Goal: Task Accomplishment & Management: Manage account settings

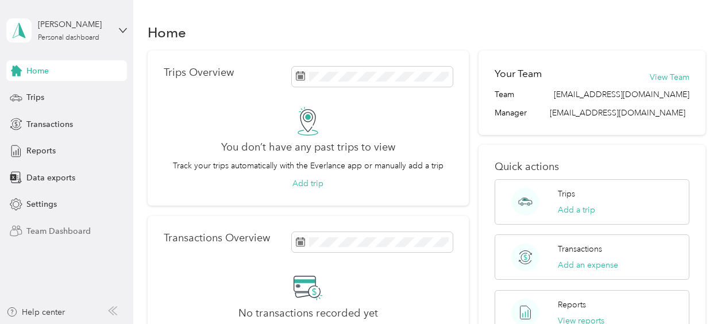
click at [72, 232] on span "Team Dashboard" at bounding box center [58, 231] width 64 height 12
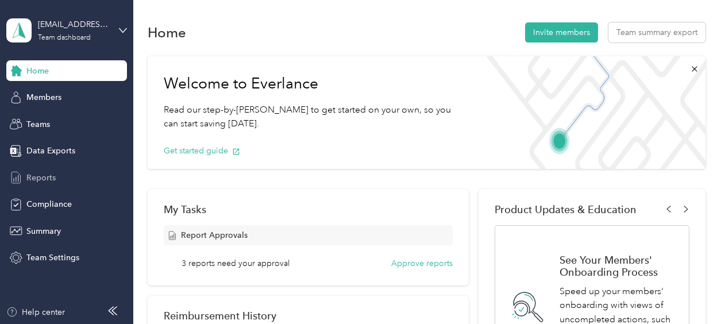
click at [51, 180] on span "Reports" at bounding box center [40, 178] width 29 height 12
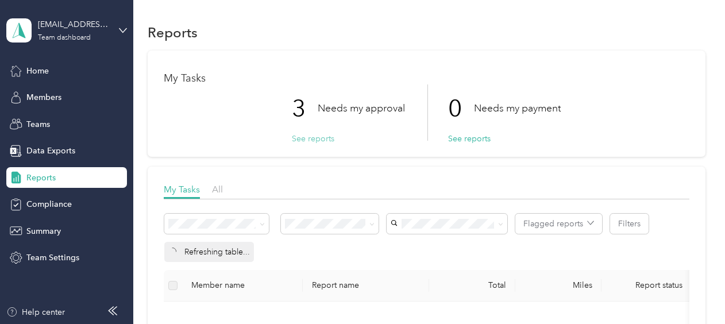
click at [299, 140] on button "See reports" at bounding box center [313, 139] width 43 height 12
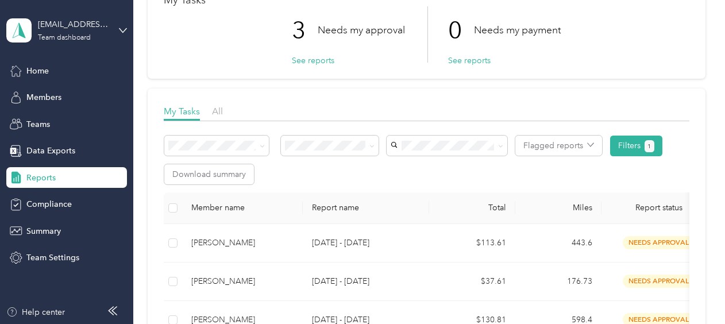
scroll to position [74, 0]
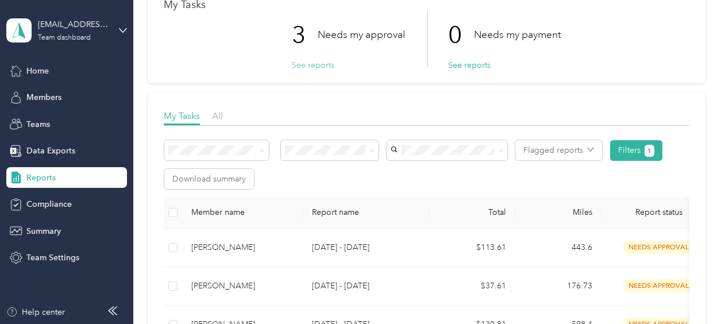
click at [310, 63] on button "See reports" at bounding box center [313, 65] width 43 height 12
click at [311, 65] on button "See reports" at bounding box center [313, 65] width 43 height 12
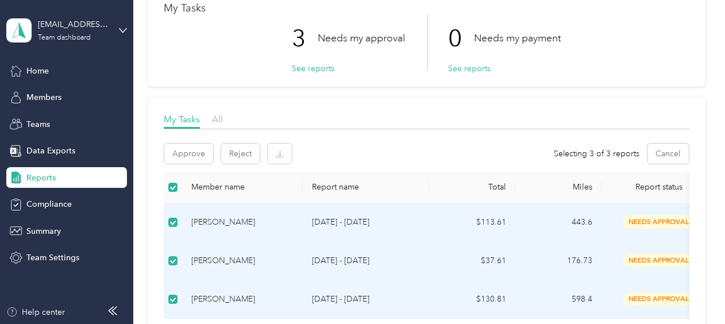
scroll to position [0, 0]
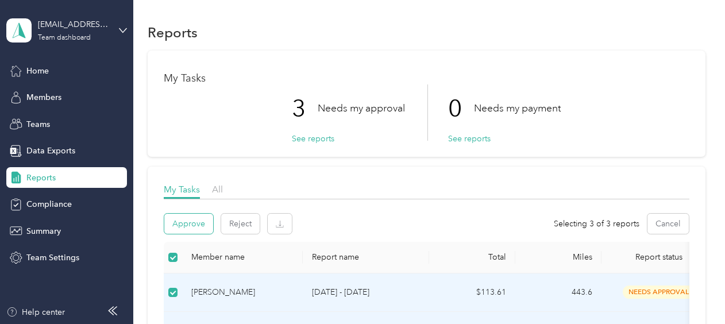
click at [186, 224] on button "Approve" at bounding box center [188, 224] width 49 height 20
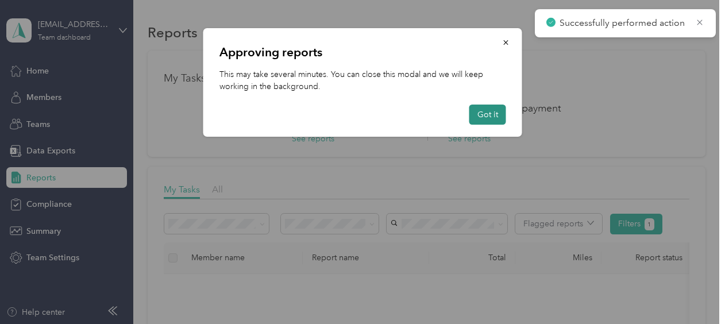
click at [488, 110] on button "Got it" at bounding box center [487, 115] width 37 height 20
